Goal: Transaction & Acquisition: Book appointment/travel/reservation

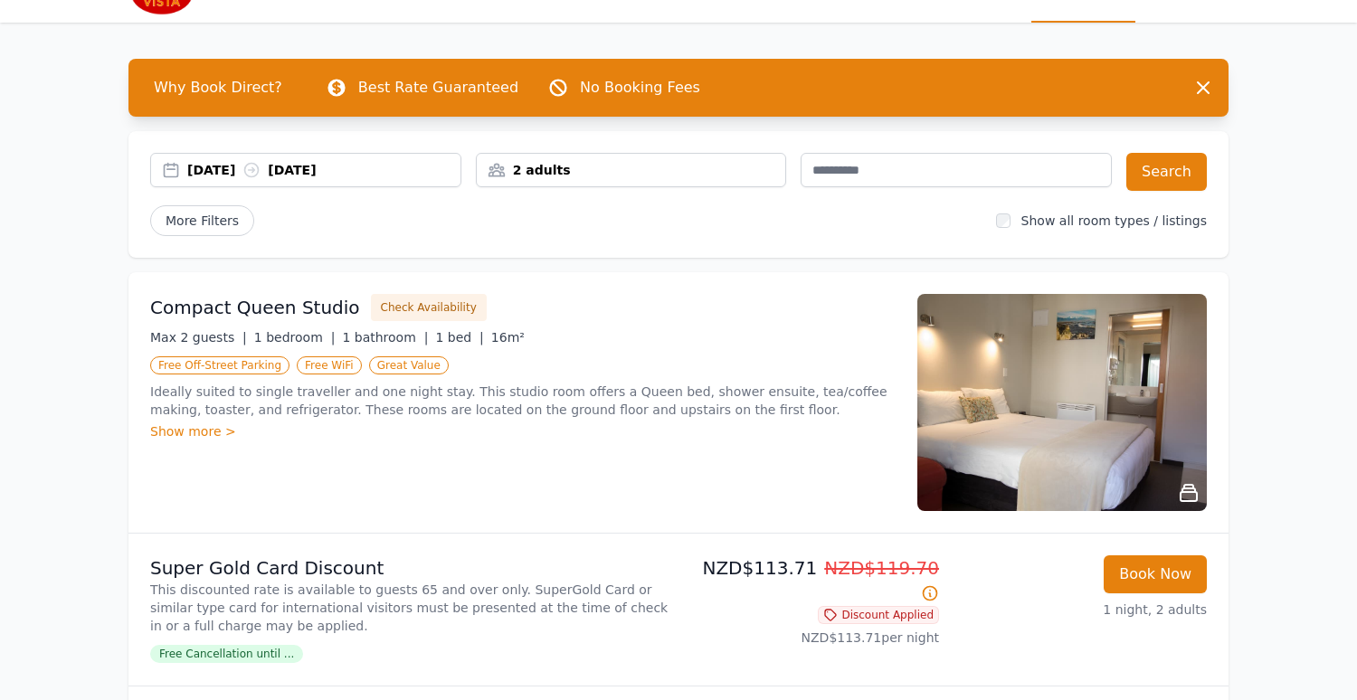
scroll to position [130, 0]
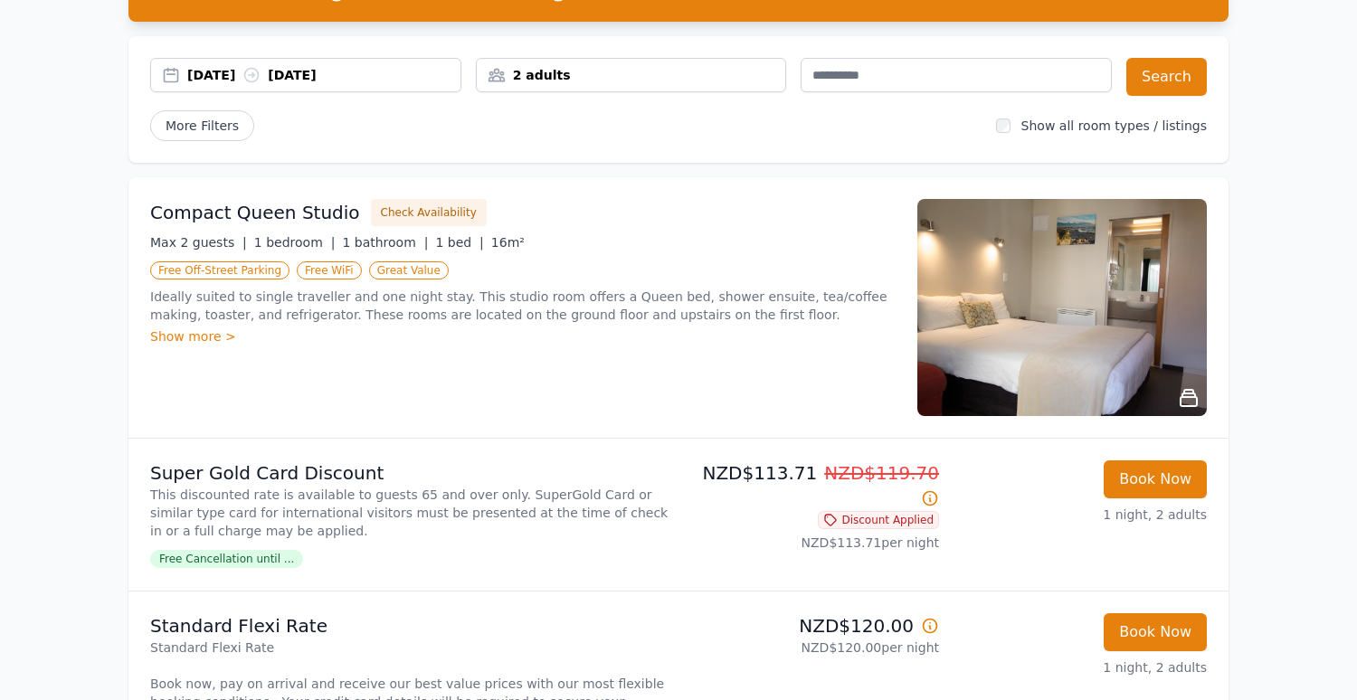
click at [727, 396] on div "Compact Queen Studio Check Availability Max 2 guests | 1 bedroom | 1 bathroom |…" at bounding box center [522, 307] width 745 height 217
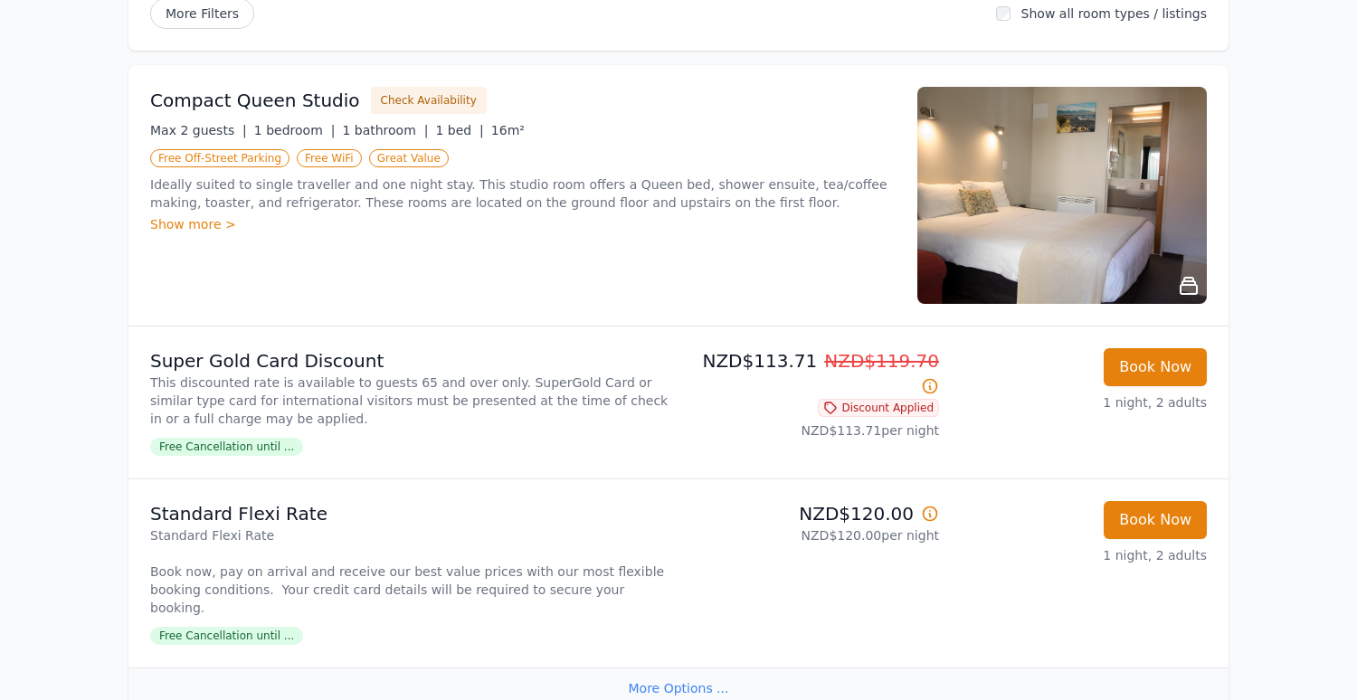
scroll to position [268, 0]
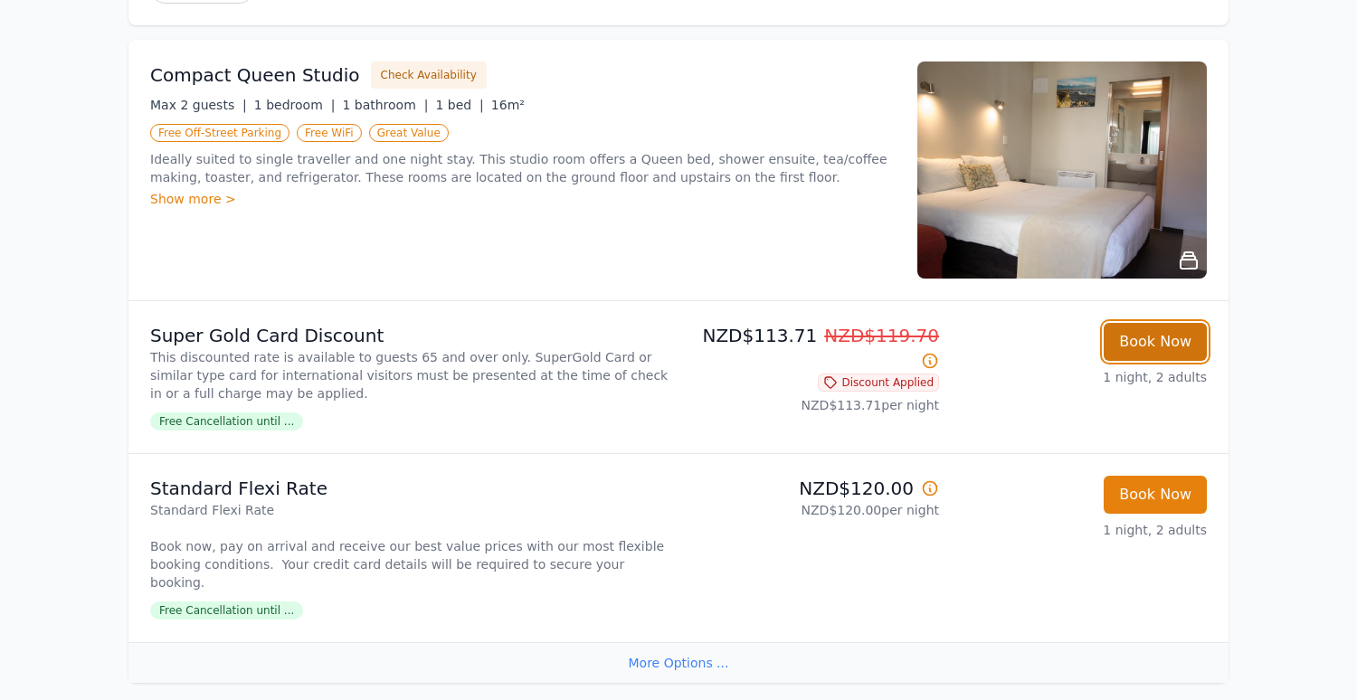
click at [1123, 336] on button "Book Now" at bounding box center [1155, 342] width 103 height 38
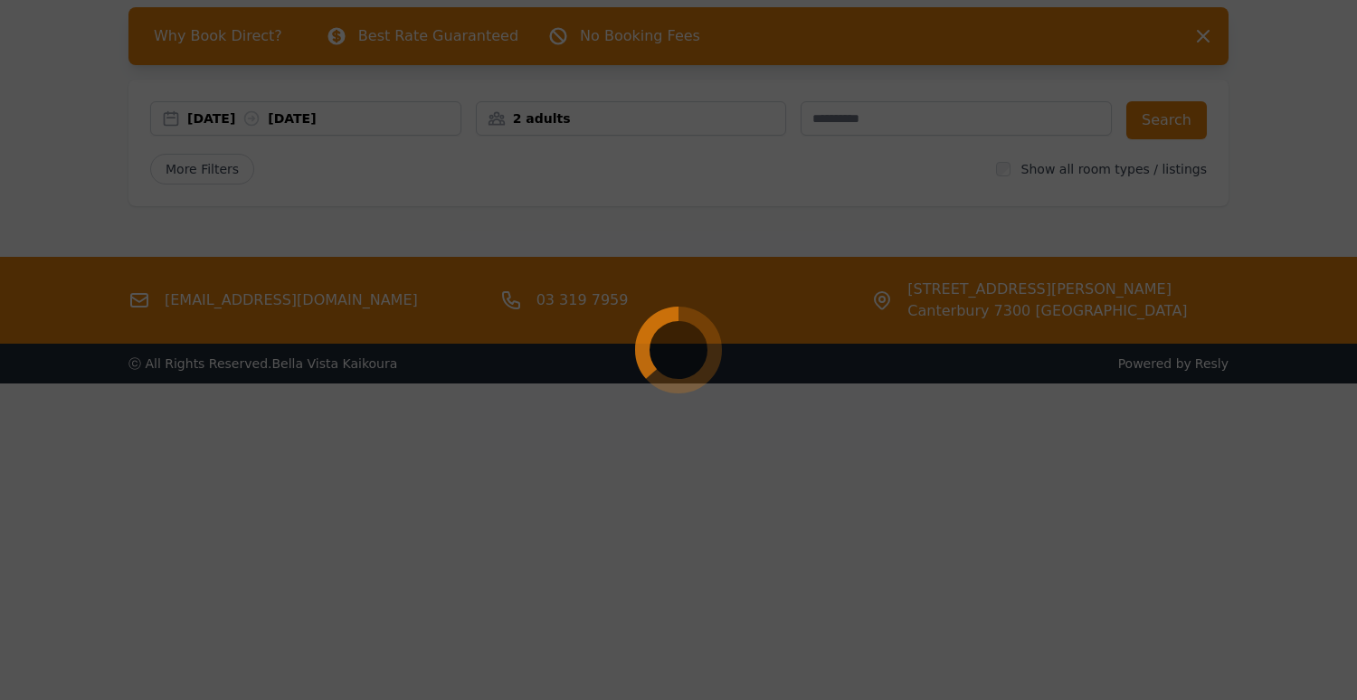
scroll to position [87, 0]
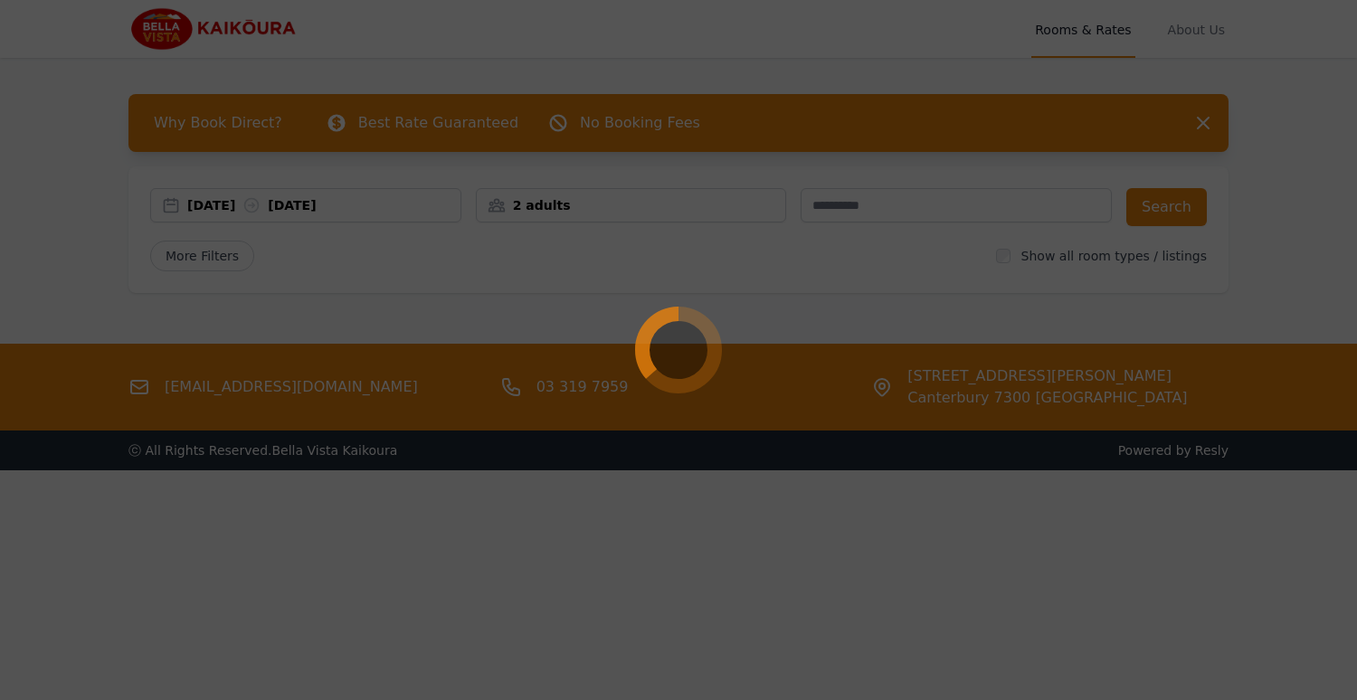
select select "**"
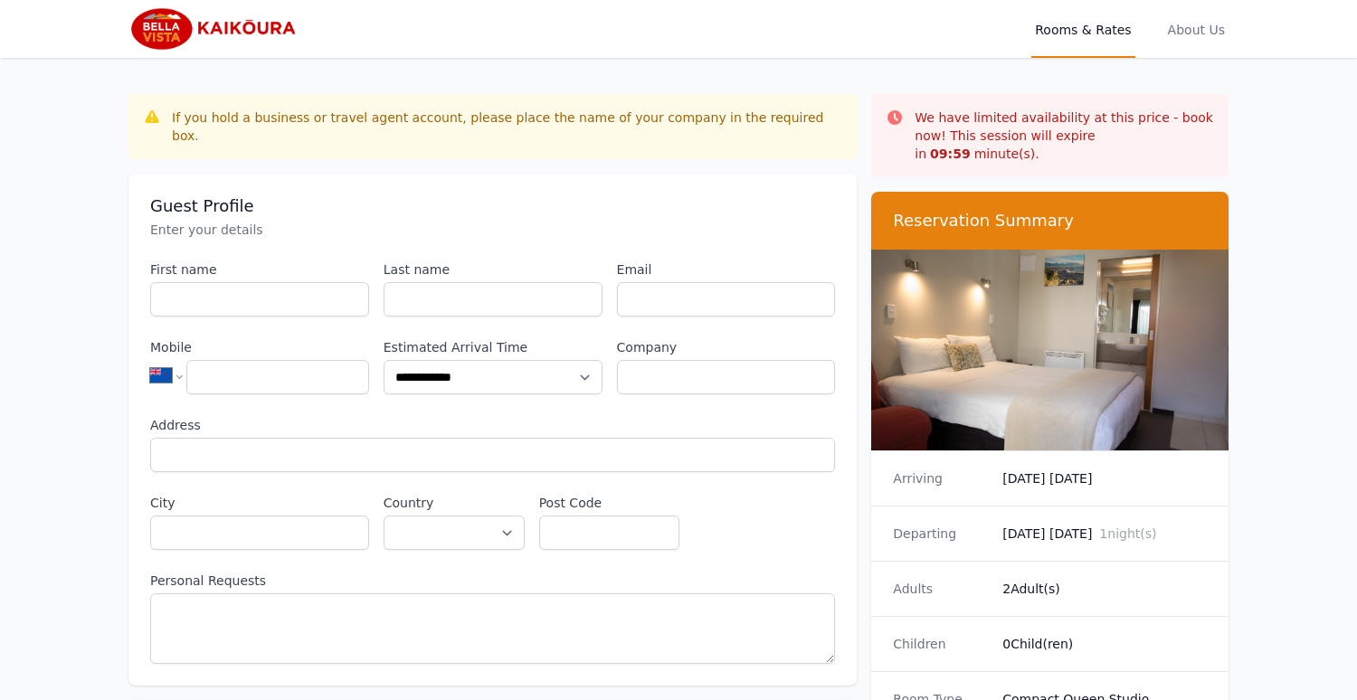
click at [434, 195] on h3 "Guest Profile" at bounding box center [492, 206] width 685 height 22
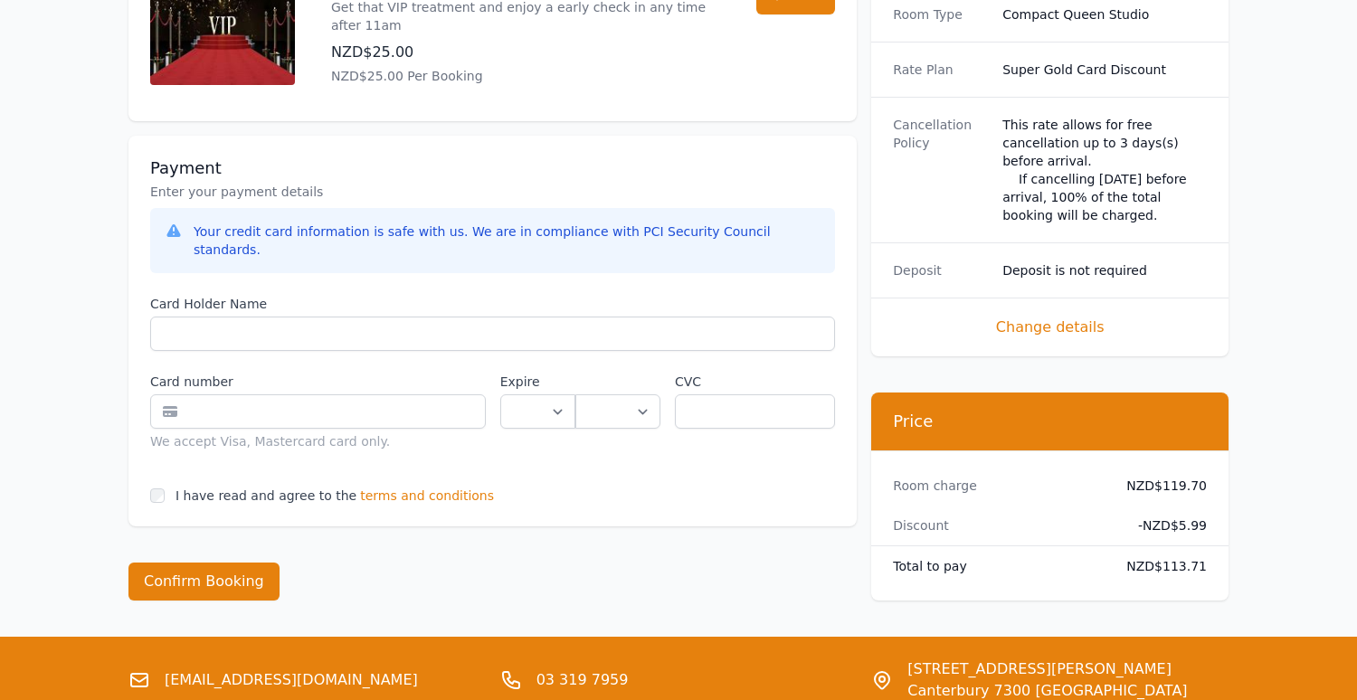
scroll to position [1122, 0]
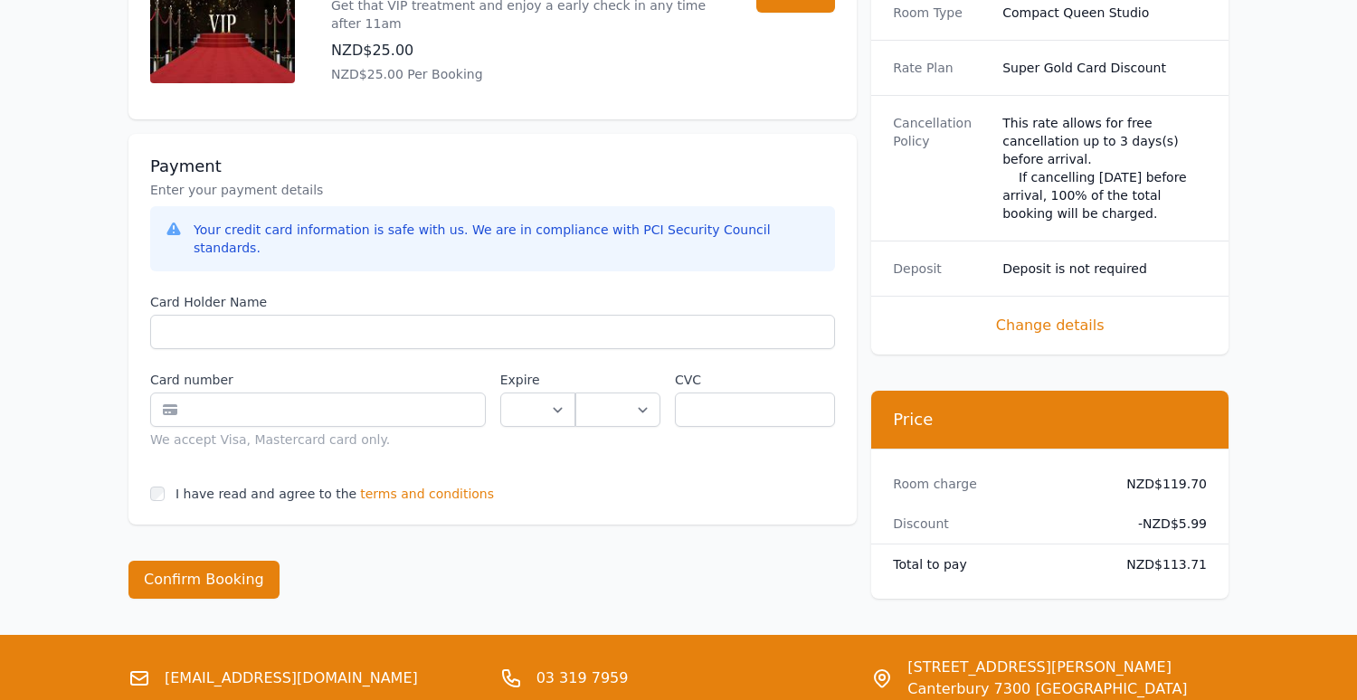
click at [1047, 515] on dt "Discount" at bounding box center [995, 524] width 204 height 18
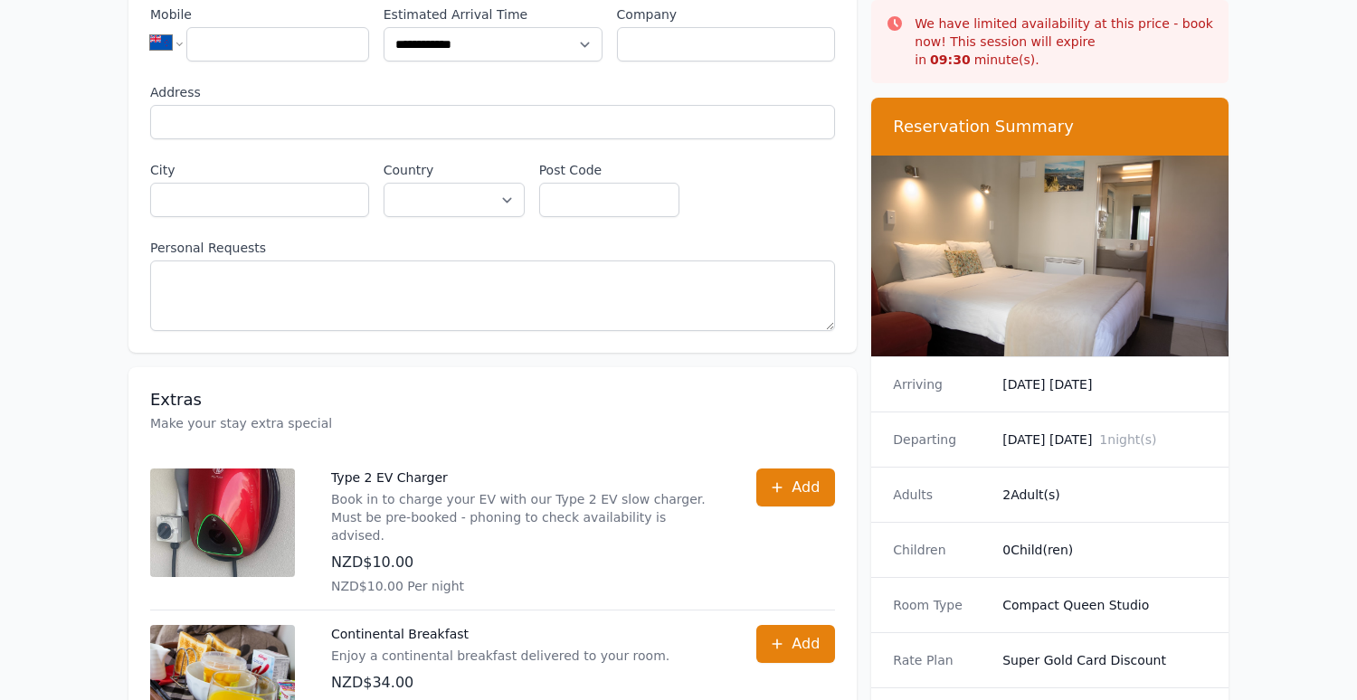
scroll to position [295, 0]
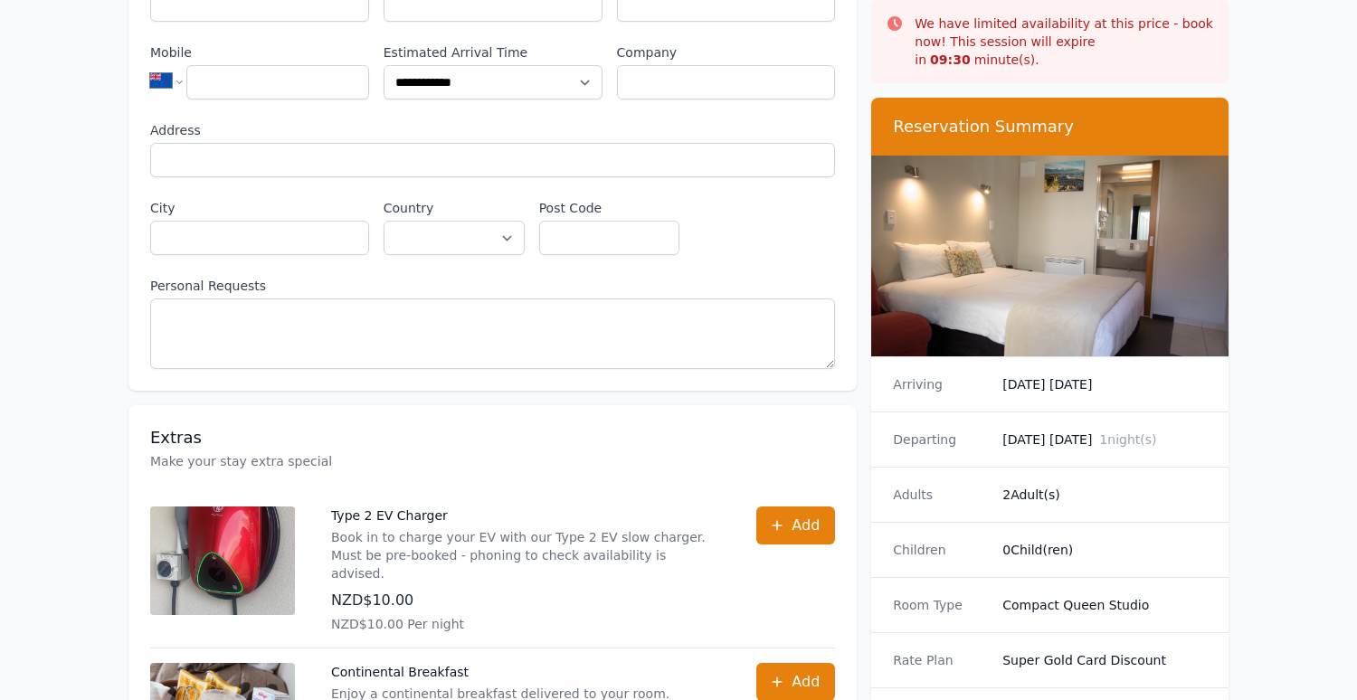
click at [763, 195] on div "**********" at bounding box center [492, 167] width 685 height 403
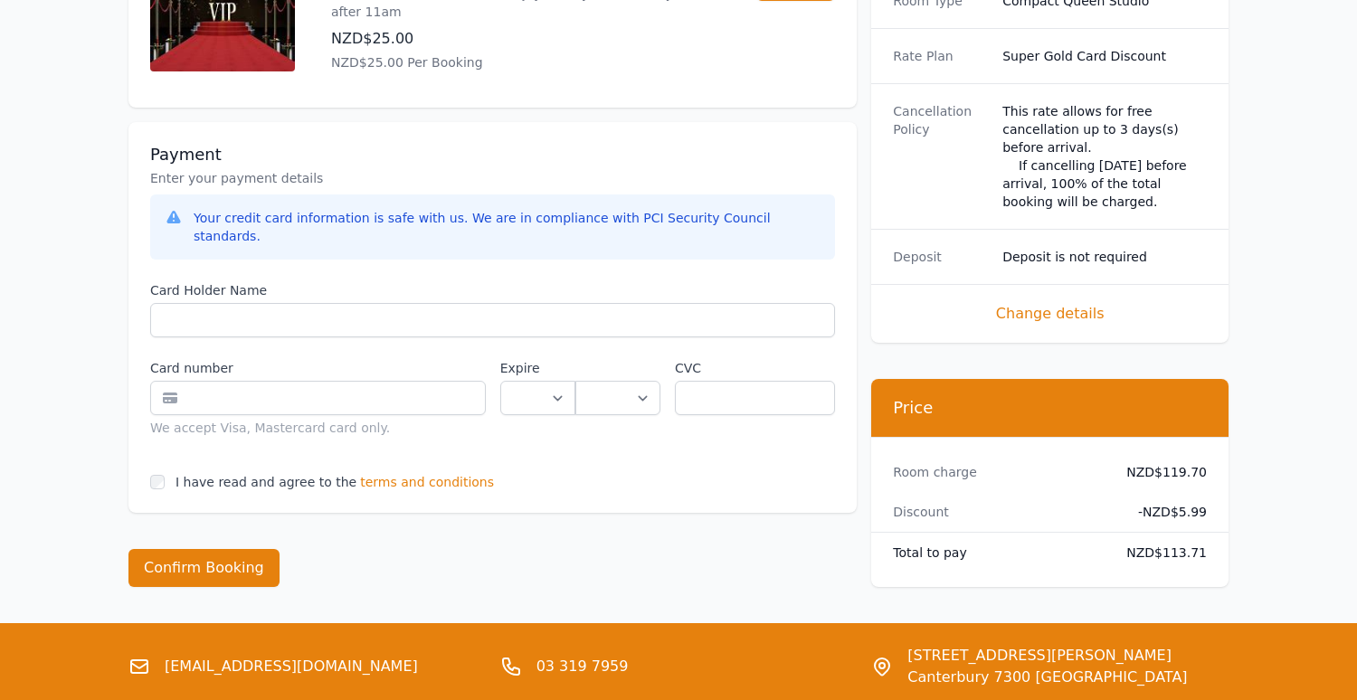
scroll to position [1147, 0]
